Goal: Entertainment & Leisure: Browse casually

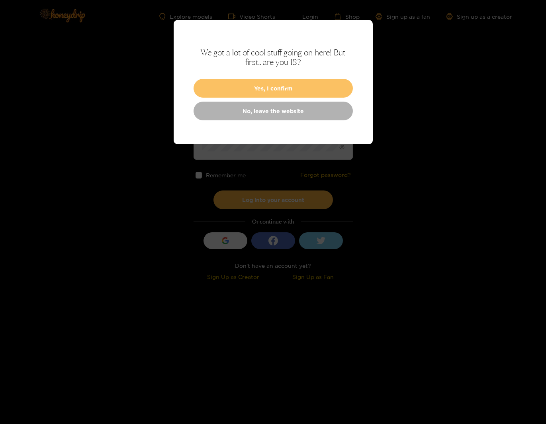
click at [266, 86] on button "Yes, I confirm" at bounding box center [273, 88] width 159 height 19
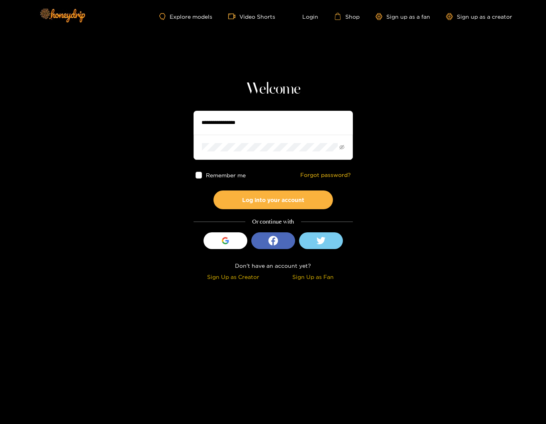
click at [201, 122] on input "text" at bounding box center [273, 123] width 159 height 24
click at [254, 17] on link "Video Shorts" at bounding box center [251, 16] width 47 height 7
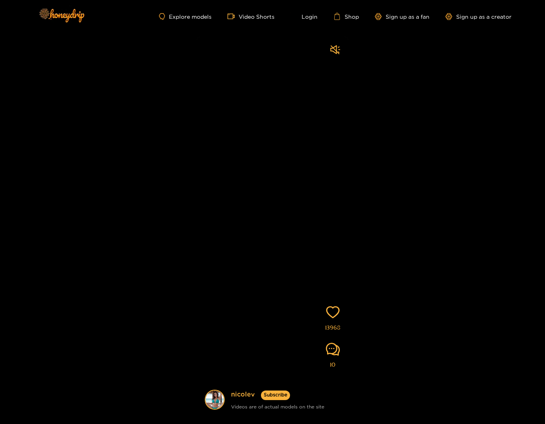
click at [535, 33] on div "nicolev Subscribe Videos are of actual models on the site 13968 10" at bounding box center [272, 228] width 545 height 391
